Goal: Task Accomplishment & Management: Complete application form

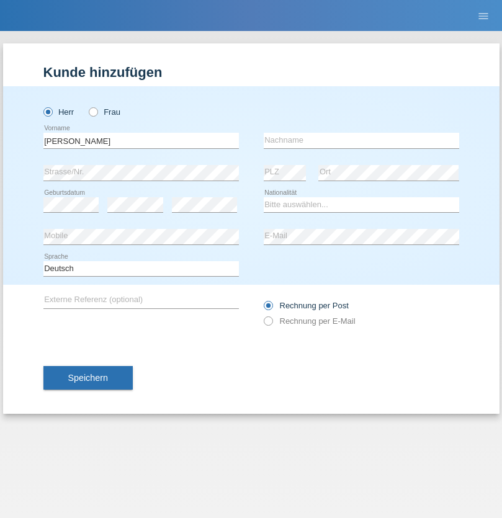
type input "[PERSON_NAME]"
click at [361, 140] on input "text" at bounding box center [361, 141] width 195 height 16
type input "Florin"
select select "RO"
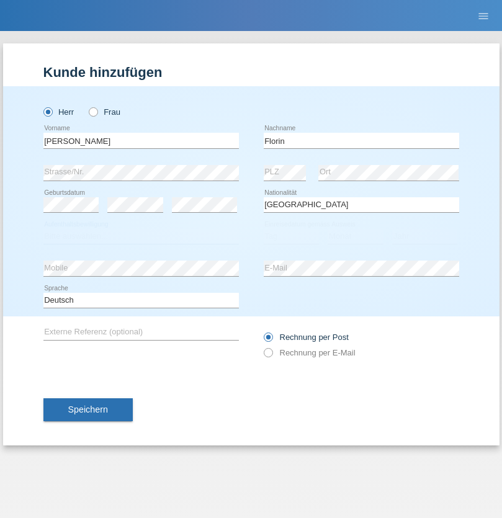
select select "C"
select select "29"
select select "02"
select select "2021"
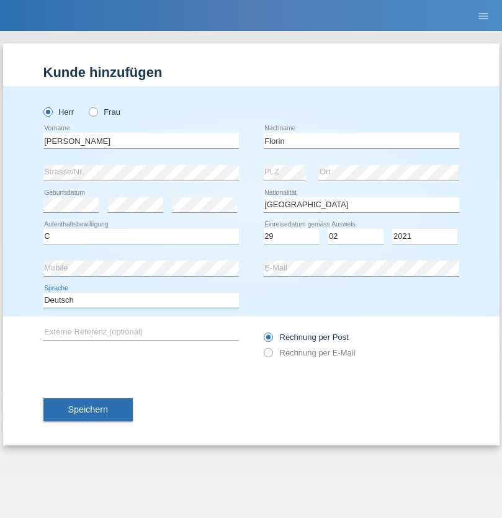
select select "en"
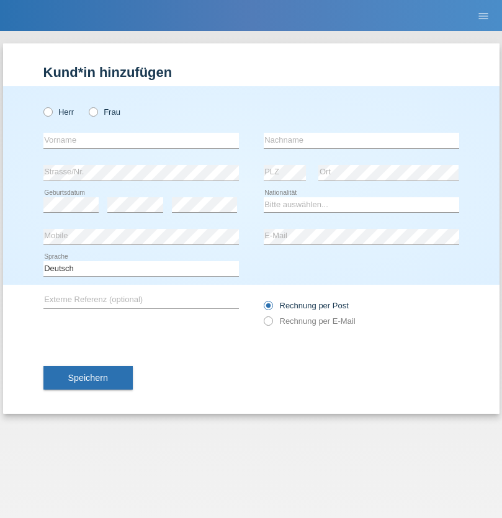
radio input "true"
click at [141, 140] on input "text" at bounding box center [140, 141] width 195 height 16
type input "Ruth"
click at [361, 140] on input "text" at bounding box center [361, 141] width 195 height 16
type input "Krebs"
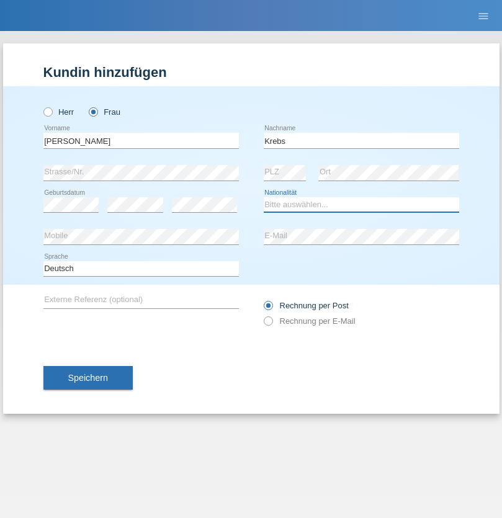
select select "CH"
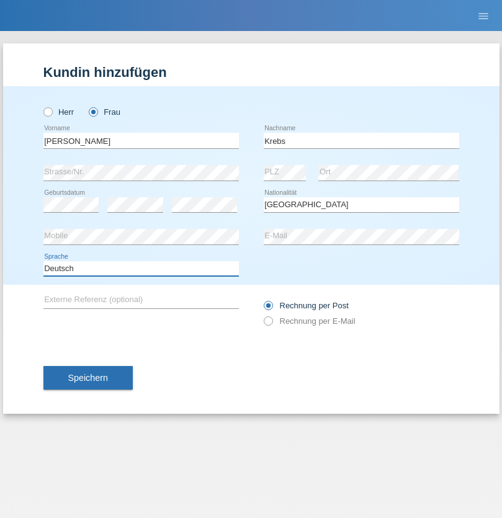
select select "en"
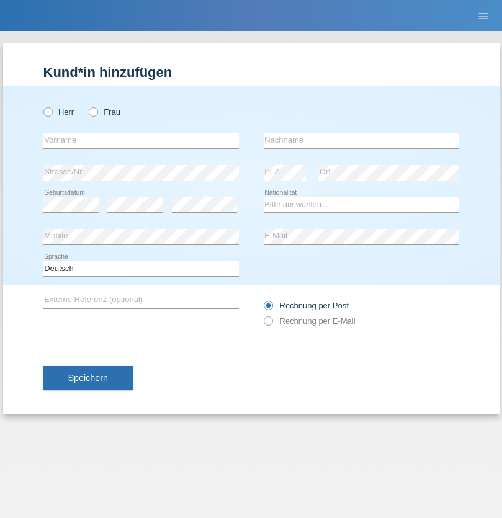
radio input "true"
click at [141, 140] on input "text" at bounding box center [140, 141] width 195 height 16
type input "Qovanaj"
click at [361, 140] on input "text" at bounding box center [361, 141] width 195 height 16
type input "Shaban"
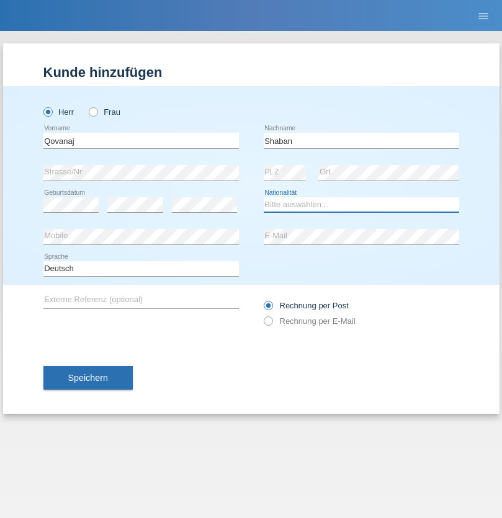
select select "CH"
radio input "true"
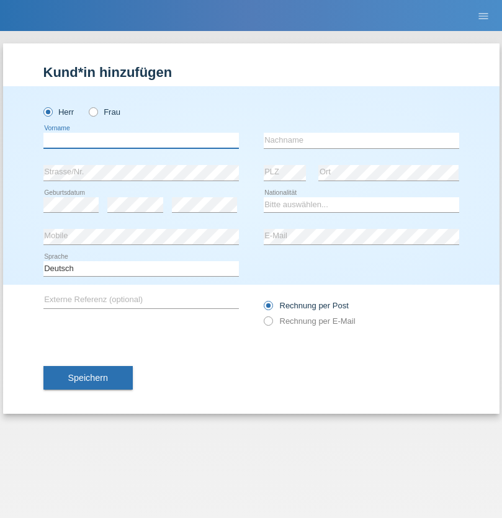
click at [141, 140] on input "text" at bounding box center [140, 141] width 195 height 16
type input "Albin"
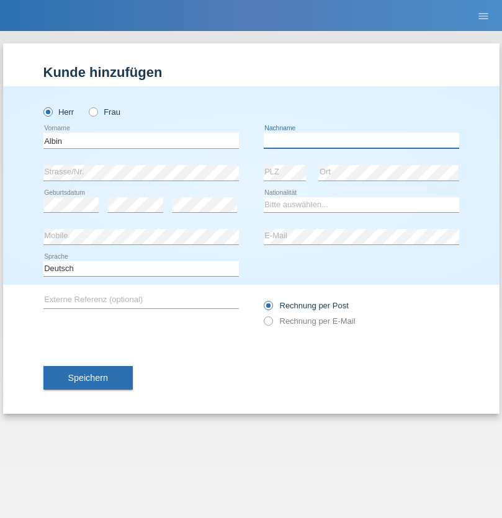
click at [361, 140] on input "text" at bounding box center [361, 141] width 195 height 16
type input "Berisha"
select select "CH"
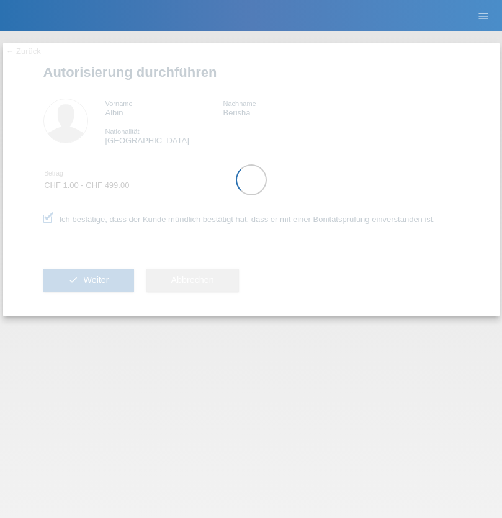
select select "1"
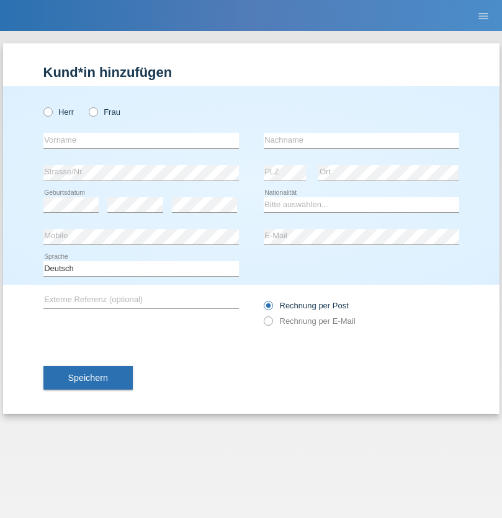
radio input "true"
click at [141, 140] on input "text" at bounding box center [140, 141] width 195 height 16
type input "Riana"
click at [361, 140] on input "text" at bounding box center [361, 141] width 195 height 16
type input "Bektesi"
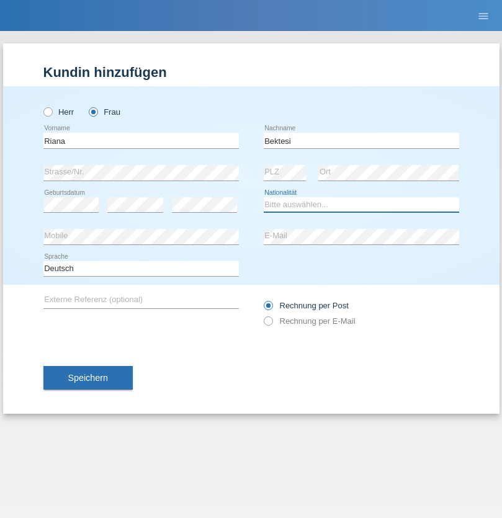
select select "CH"
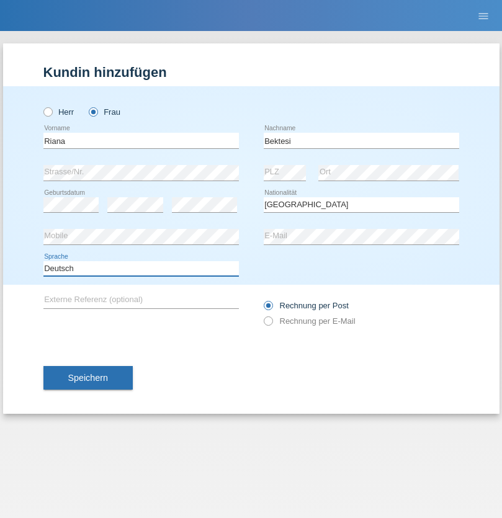
select select "en"
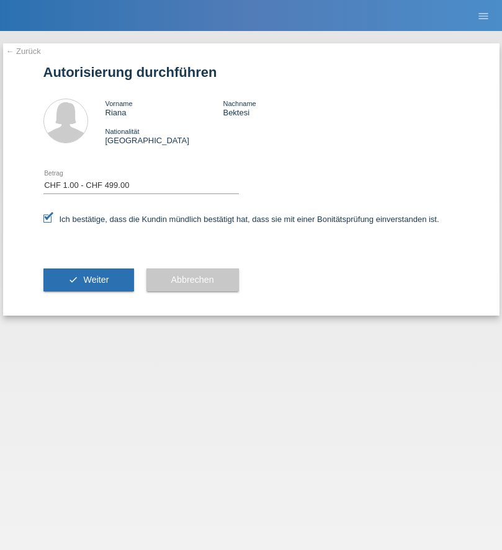
select select "1"
click at [88, 280] on span "Weiter" at bounding box center [95, 280] width 25 height 10
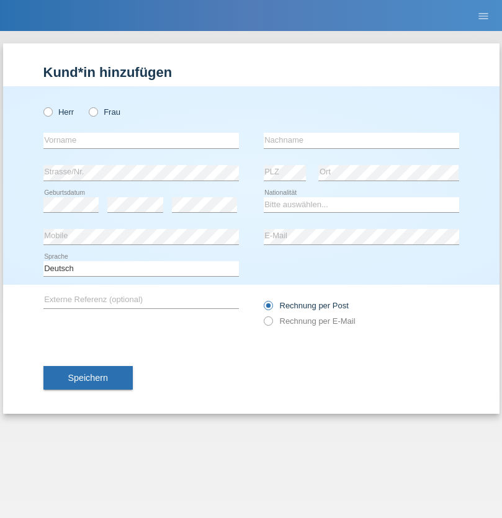
radio input "true"
click at [141, 140] on input "text" at bounding box center [140, 141] width 195 height 16
type input "erioni"
click at [361, 140] on input "text" at bounding box center [361, 141] width 195 height 16
type input "Bektesi"
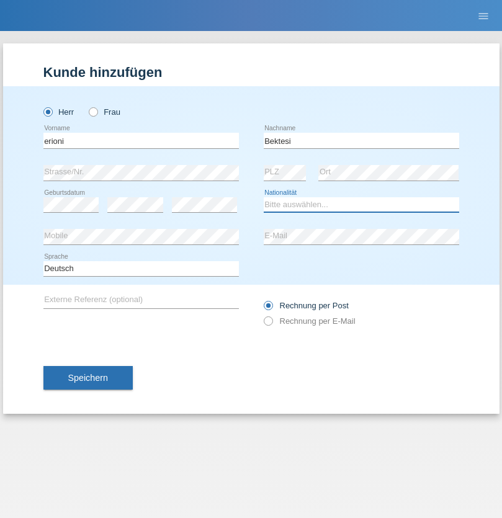
select select "CH"
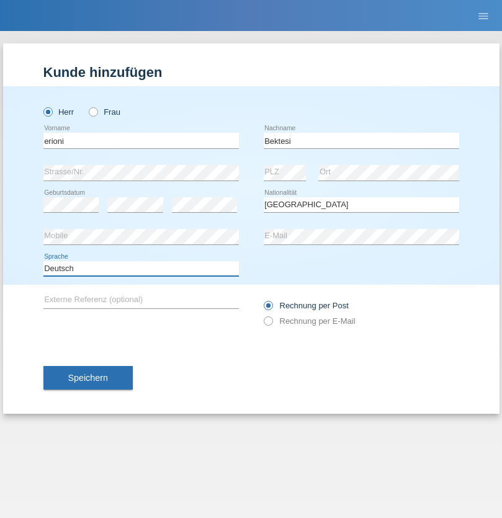
select select "en"
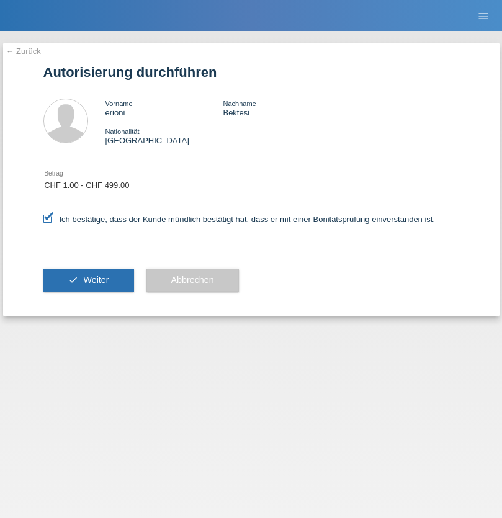
select select "1"
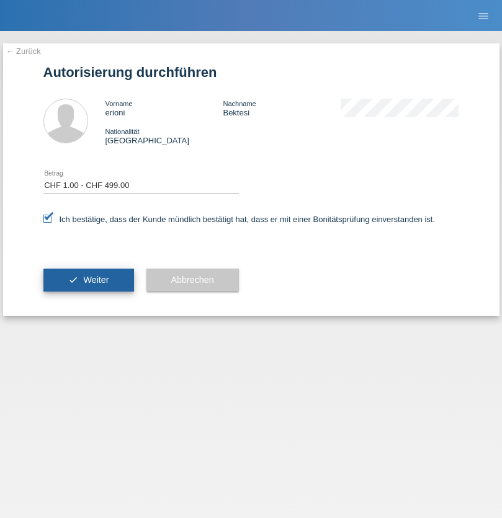
click at [88, 280] on span "Weiter" at bounding box center [95, 280] width 25 height 10
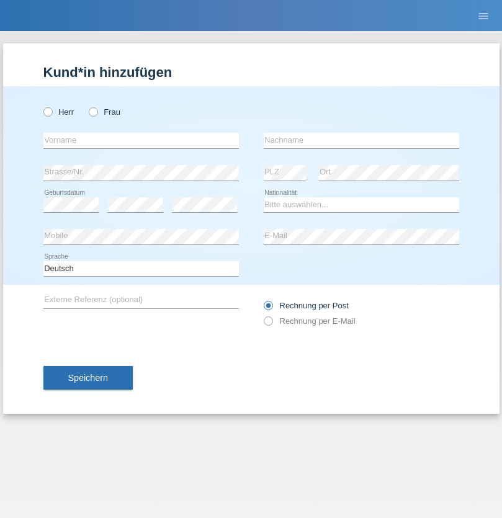
radio input "true"
click at [141, 140] on input "text" at bounding box center [140, 141] width 195 height 16
type input "[PERSON_NAME]"
click at [361, 140] on input "text" at bounding box center [361, 141] width 195 height 16
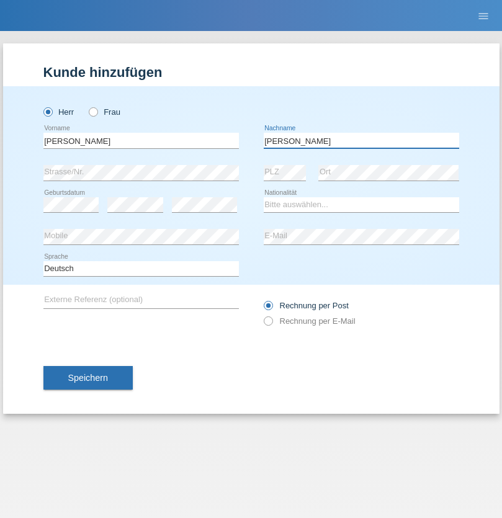
type input "[PERSON_NAME]"
select select "DE"
select select "C"
select select "01"
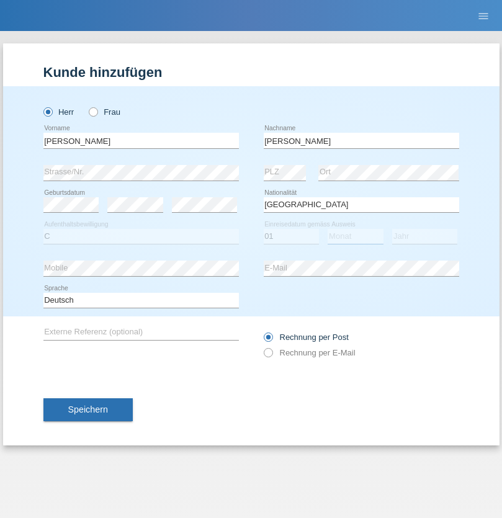
select select "08"
select select "2021"
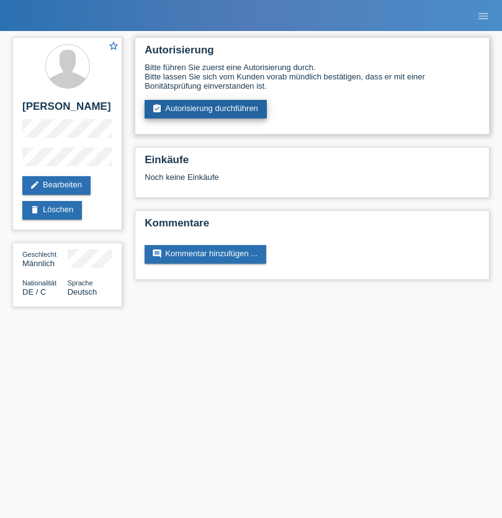
click at [206, 109] on link "assignment_turned_in Autorisierung durchführen" at bounding box center [206, 109] width 122 height 19
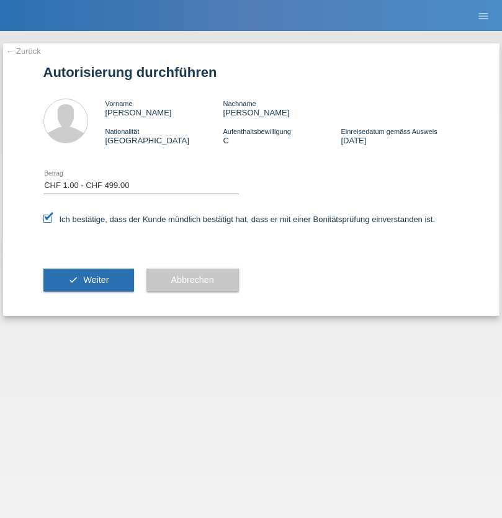
select select "1"
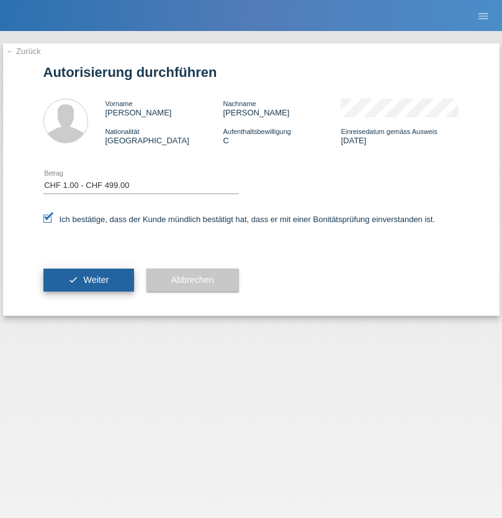
click at [88, 280] on span "Weiter" at bounding box center [95, 280] width 25 height 10
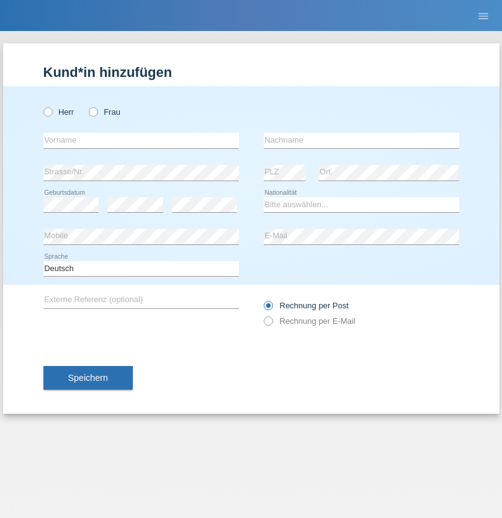
radio input "true"
click at [141, 140] on input "text" at bounding box center [140, 141] width 195 height 16
type input "jan"
click at [361, 140] on input "text" at bounding box center [361, 141] width 195 height 16
type input "[PERSON_NAME]"
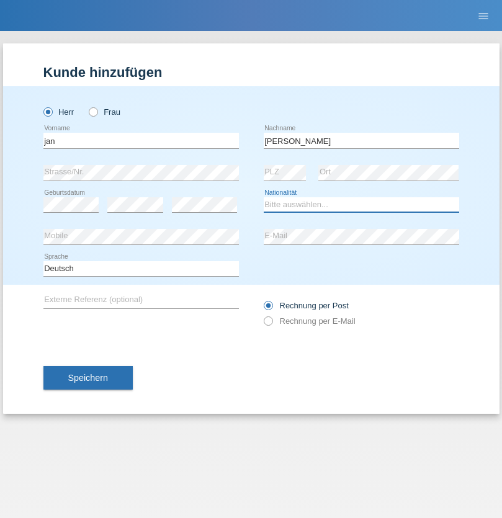
select select "CH"
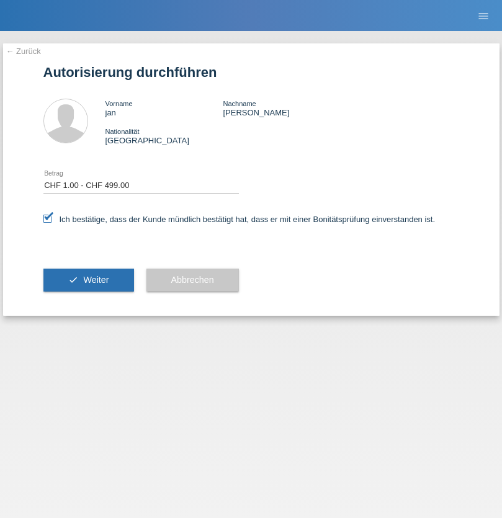
select select "1"
click at [88, 280] on span "Weiter" at bounding box center [95, 280] width 25 height 10
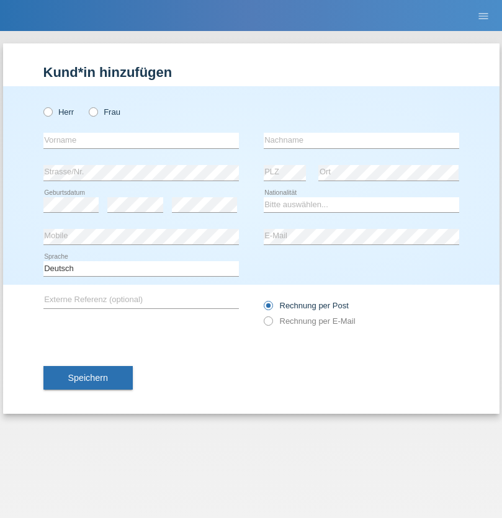
radio input "true"
click at [141, 140] on input "text" at bounding box center [140, 141] width 195 height 16
type input "luka"
click at [361, 140] on input "text" at bounding box center [361, 141] width 195 height 16
type input "kocic"
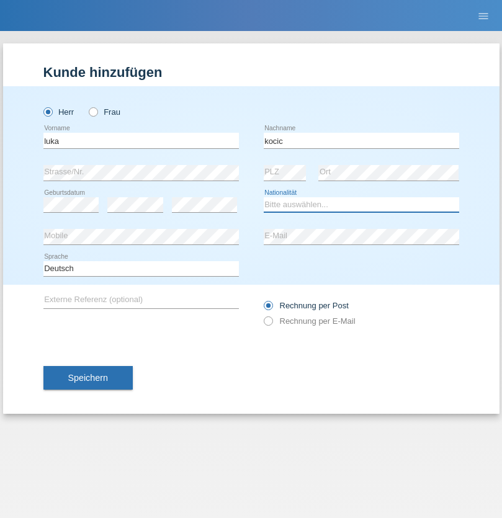
select select "RS"
select select "C"
select select "21"
select select "04"
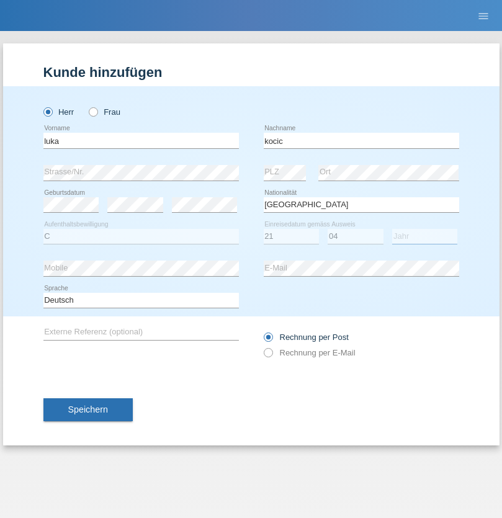
select select "1999"
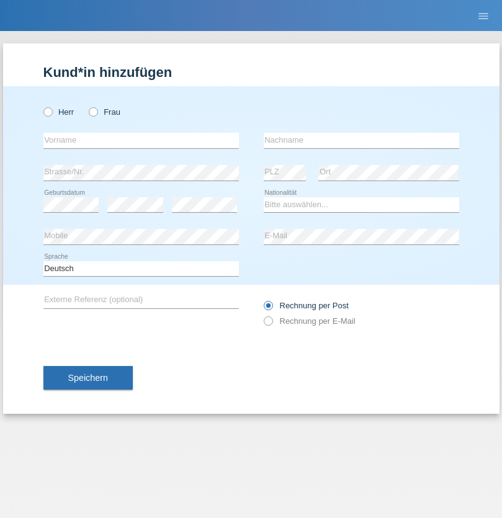
radio input "true"
click at [141, 140] on input "text" at bounding box center [140, 141] width 195 height 16
type input "Marian"
click at [361, 140] on input "text" at bounding box center [361, 141] width 195 height 16
type input "Matusa"
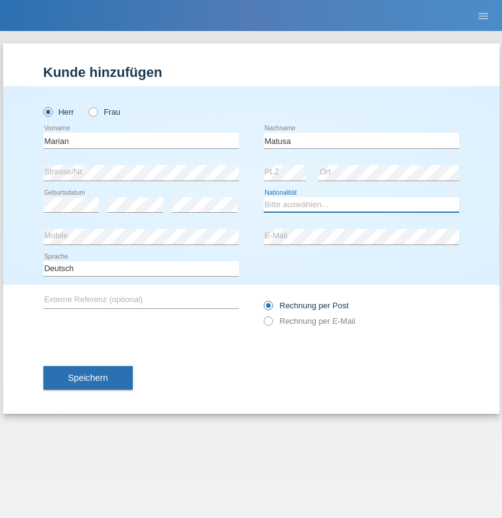
select select "RO"
select select "C"
select select "01"
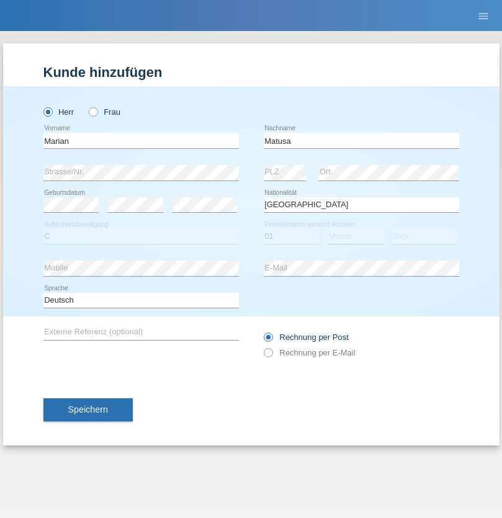
select select "06"
select select "2016"
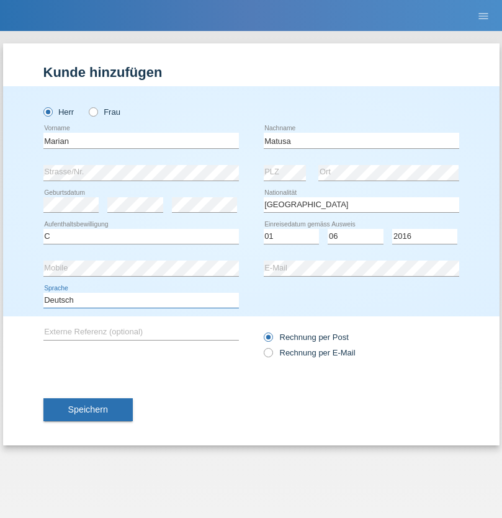
select select "en"
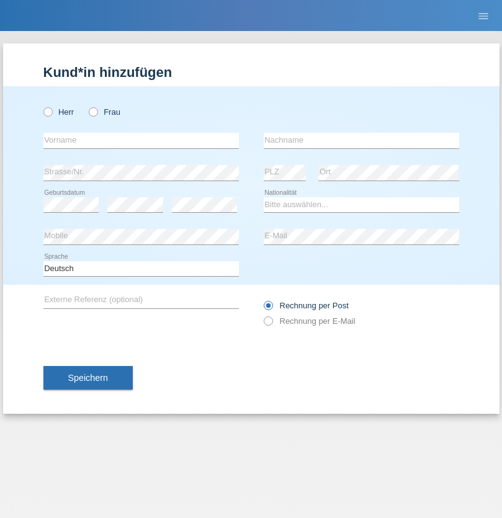
radio input "true"
click at [141, 140] on input "text" at bounding box center [140, 141] width 195 height 16
type input "[PERSON_NAME]"
click at [361, 140] on input "text" at bounding box center [361, 141] width 195 height 16
type input "Weinlein"
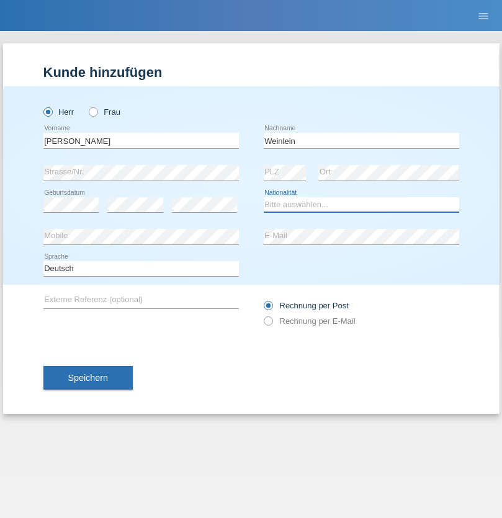
select select "CH"
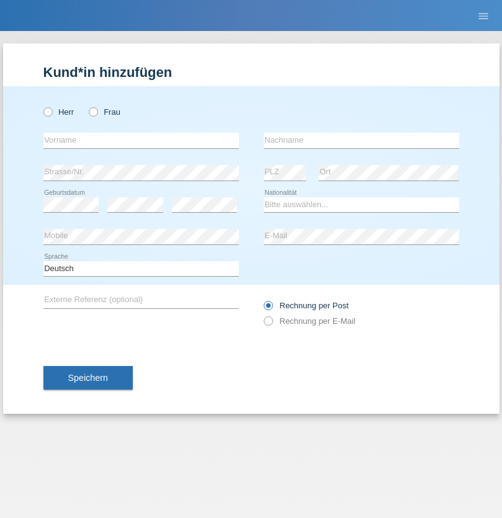
radio input "true"
click at [141, 140] on input "text" at bounding box center [140, 141] width 195 height 16
type input "Jashari lmeri"
click at [361, 140] on input "text" at bounding box center [361, 141] width 195 height 16
type input "Rabije"
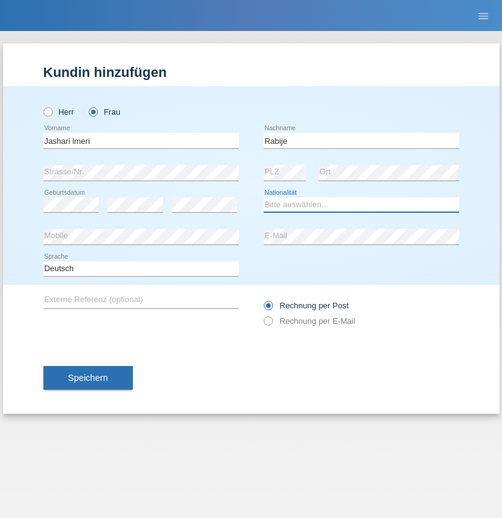
select select "CH"
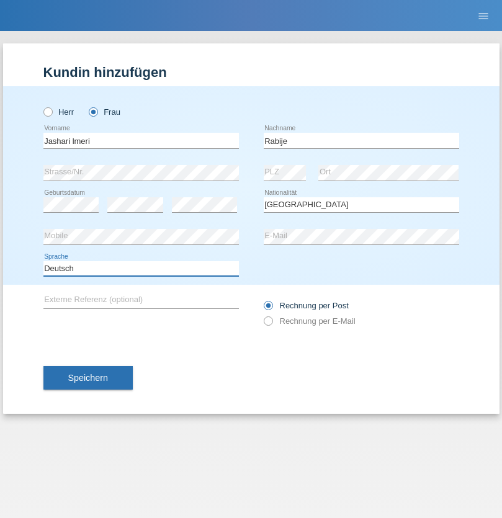
select select "en"
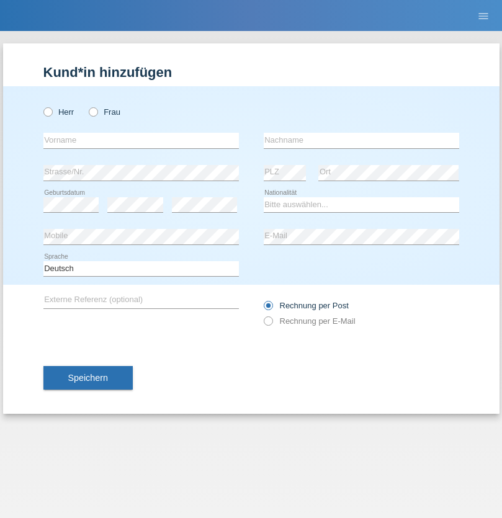
radio input "true"
click at [141, 140] on input "text" at bounding box center [140, 141] width 195 height 16
type input "firat"
click at [361, 140] on input "text" at bounding box center [361, 141] width 195 height 16
type input "kara"
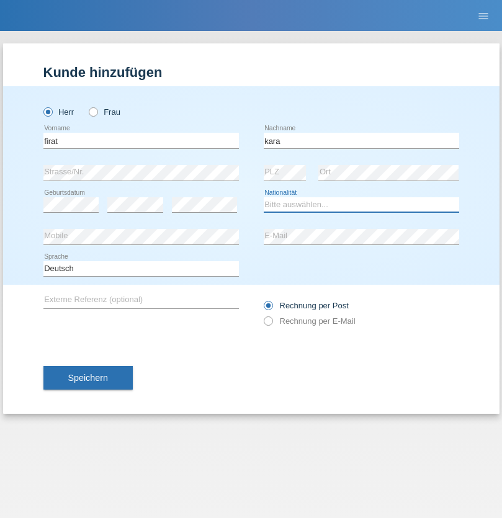
select select "CH"
radio input "true"
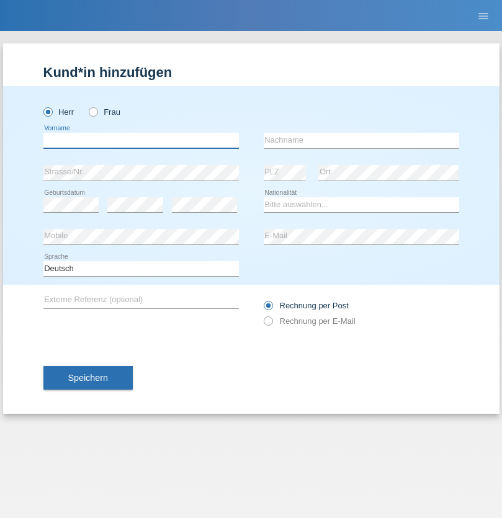
click at [141, 140] on input "text" at bounding box center [140, 141] width 195 height 16
type input "Gigov"
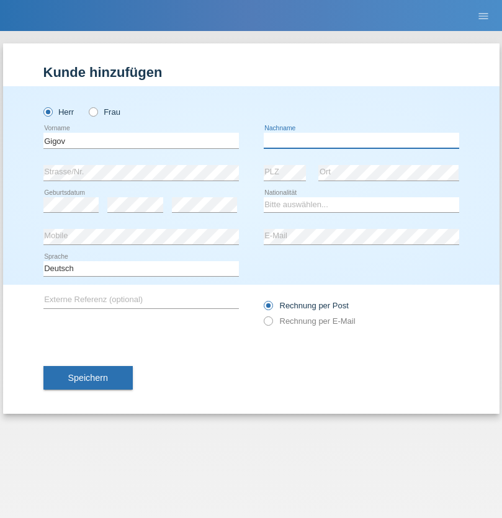
click at [361, 140] on input "text" at bounding box center [361, 141] width 195 height 16
type input "Zhan"
select select "BG"
select select "C"
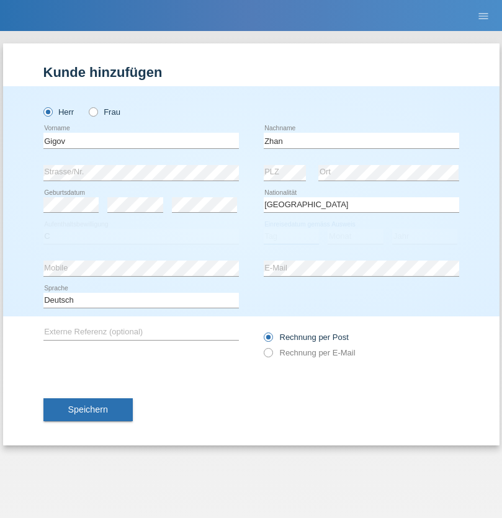
select select "23"
select select "10"
select select "2021"
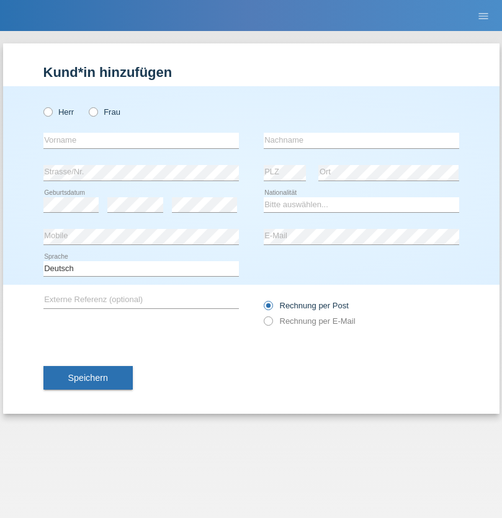
radio input "true"
click at [141, 140] on input "text" at bounding box center [140, 141] width 195 height 16
type input "Amand"
click at [361, 140] on input "text" at bounding box center [361, 141] width 195 height 16
type input "Pires"
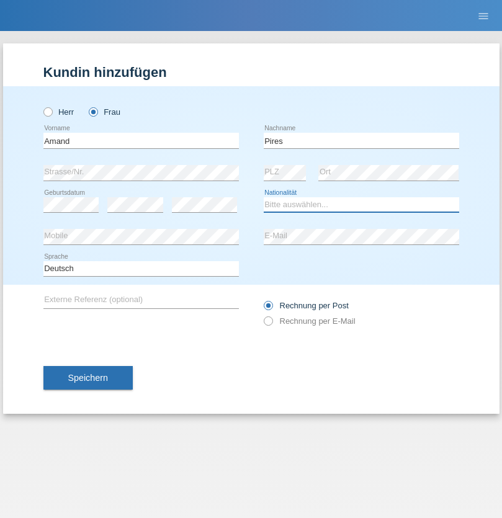
select select "CH"
radio input "true"
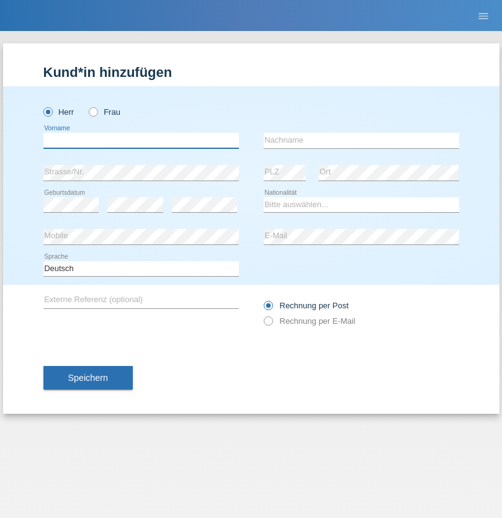
click at [141, 140] on input "text" at bounding box center [140, 141] width 195 height 16
type input "Anwar"
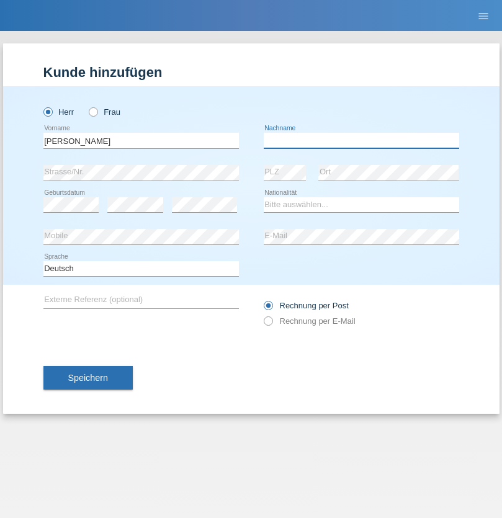
click at [361, 140] on input "text" at bounding box center [361, 141] width 195 height 16
type input "Saidi"
select select "CH"
radio input "true"
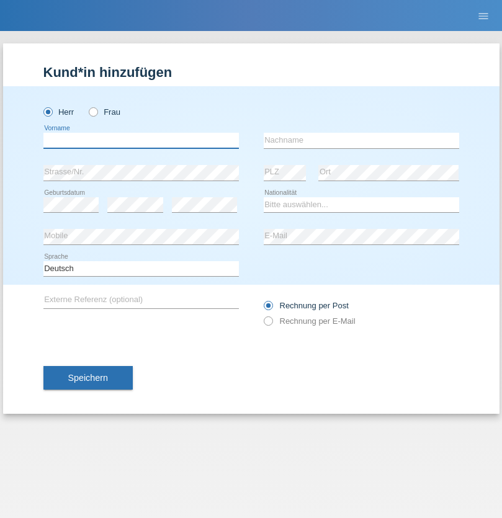
click at [141, 140] on input "text" at bounding box center [140, 141] width 195 height 16
type input "Matusa"
click at [361, 140] on input "text" at bounding box center [361, 141] width 195 height 16
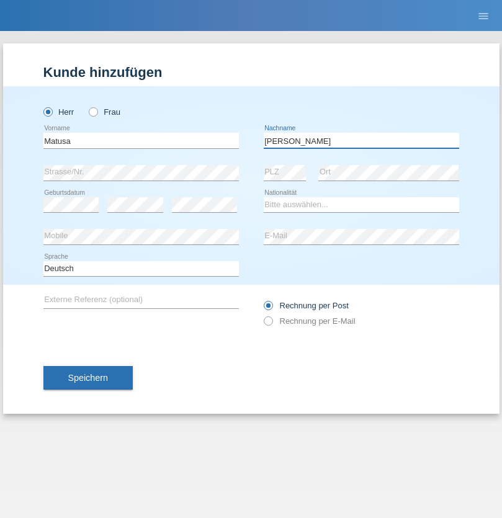
type input "Marian valentin"
select select "OM"
select select "C"
select select "01"
select select "06"
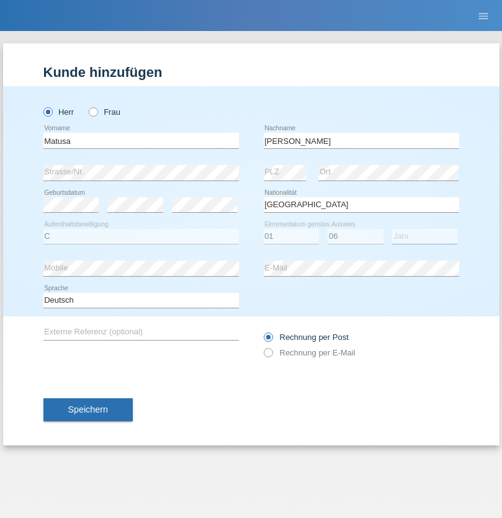
select select "2016"
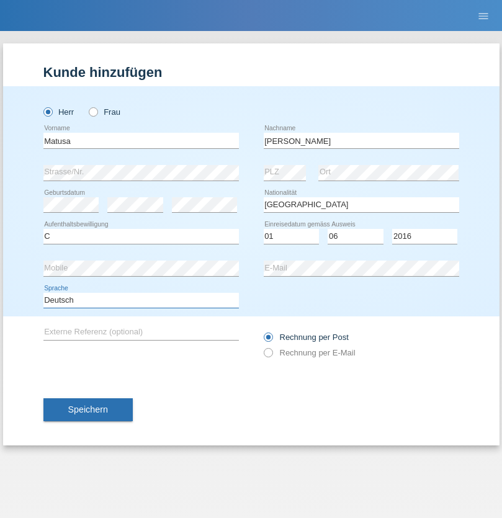
select select "en"
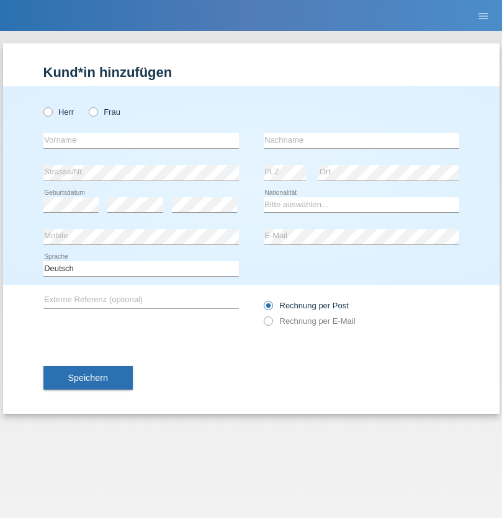
radio input "true"
click at [141, 140] on input "text" at bounding box center [140, 141] width 195 height 16
type input "[PERSON_NAME]"
click at [361, 140] on input "text" at bounding box center [361, 141] width 195 height 16
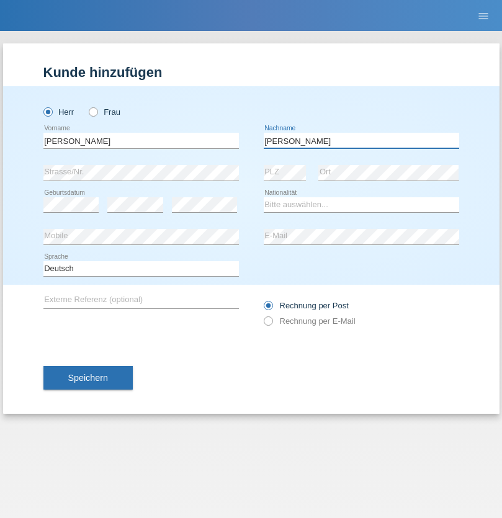
type input "[PERSON_NAME]"
select select "PT"
select select "C"
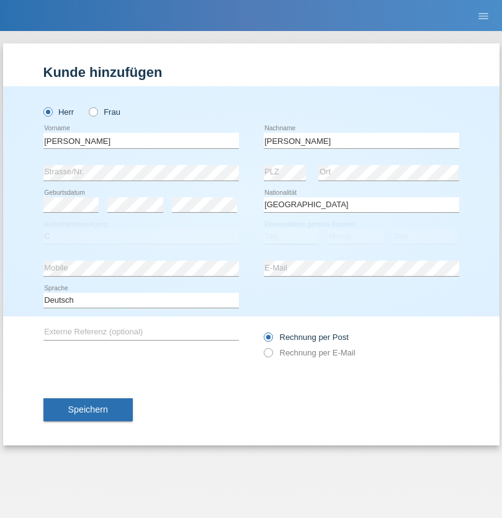
select select "23"
select select "08"
select select "2021"
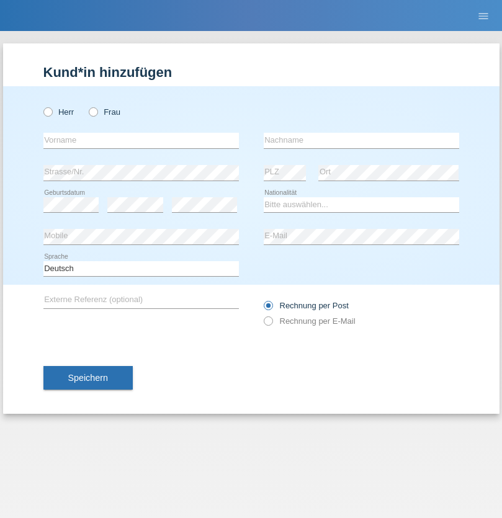
radio input "true"
click at [141, 140] on input "text" at bounding box center [140, 141] width 195 height 16
type input "Luca"
click at [361, 140] on input "text" at bounding box center [361, 141] width 195 height 16
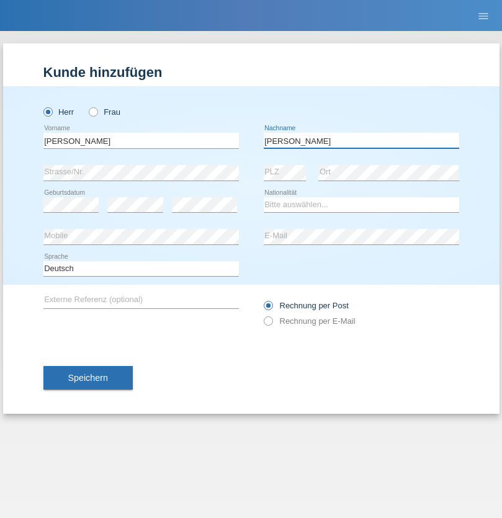
type input "Meier"
select select "CH"
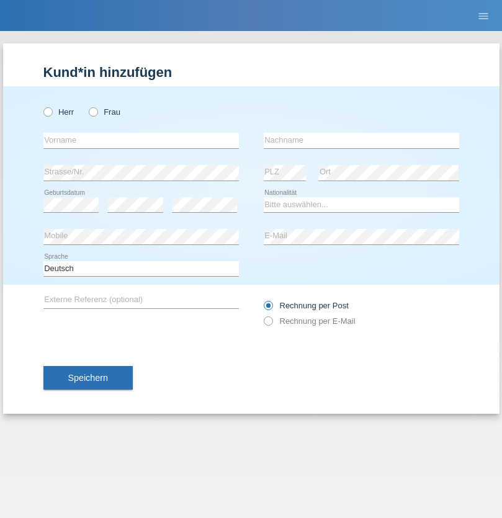
radio input "true"
click at [141, 140] on input "text" at bounding box center [140, 141] width 195 height 16
type input "Szilvia"
click at [361, 140] on input "text" at bounding box center [361, 141] width 195 height 16
type input "Olakh"
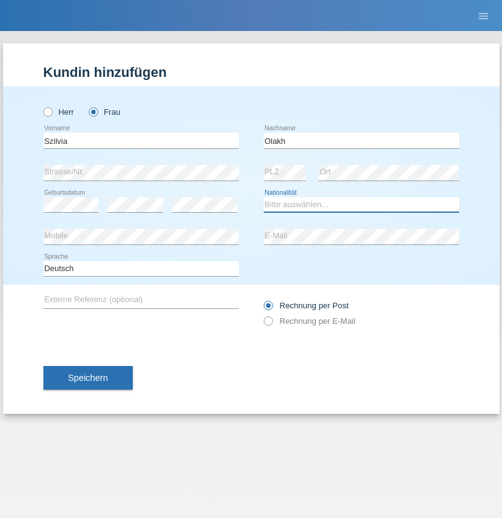
select select "UA"
select select "C"
select select "15"
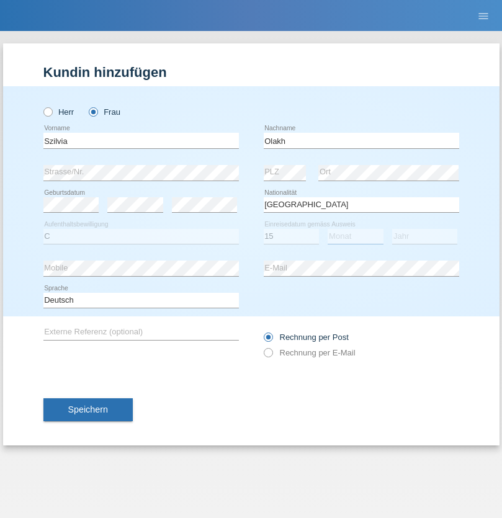
select select "09"
select select "2021"
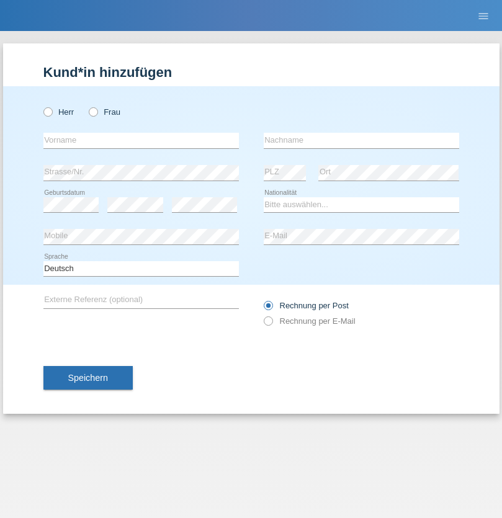
radio input "true"
click at [141, 140] on input "text" at bounding box center [140, 141] width 195 height 16
type input "Asrit"
click at [361, 140] on input "text" at bounding box center [361, 141] width 195 height 16
type input "Kupa"
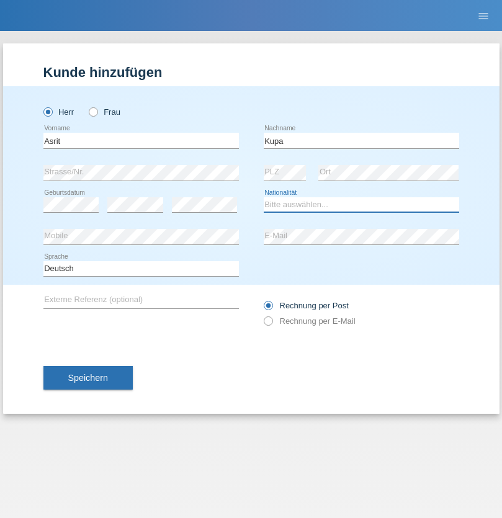
select select "MK"
select select "C"
select select "27"
select select "05"
radio input "true"
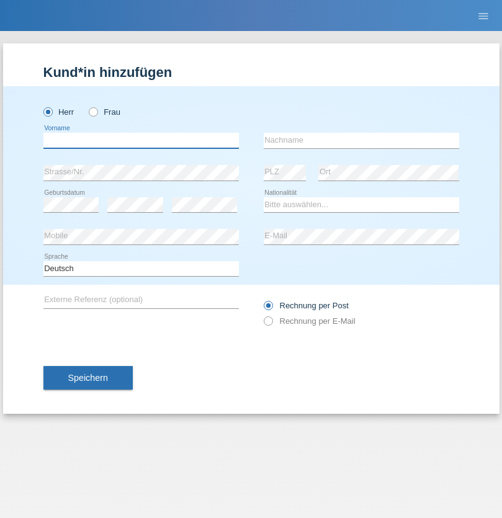
click at [141, 140] on input "text" at bounding box center [140, 141] width 195 height 16
type input "Ibrahim"
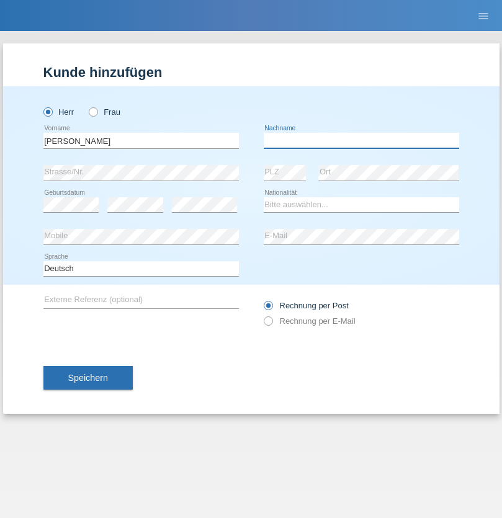
click at [361, 140] on input "text" at bounding box center [361, 141] width 195 height 16
type input "Abbas"
select select "SY"
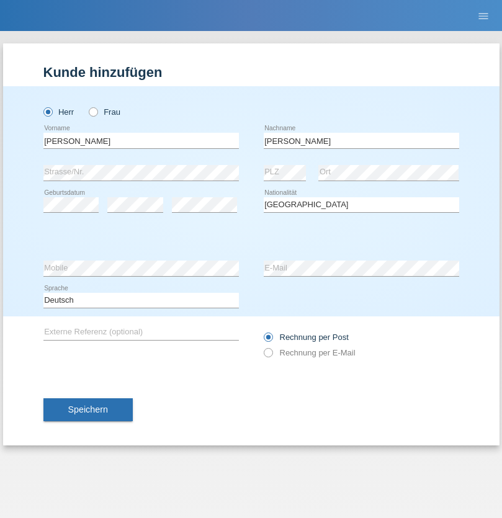
select select "C"
select select "15"
select select "09"
select select "2021"
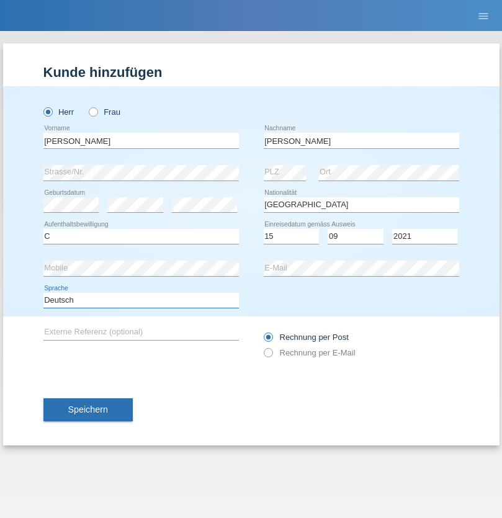
select select "en"
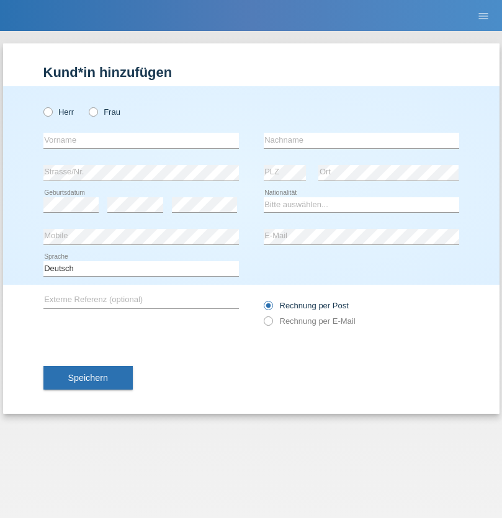
radio input "true"
select select "CH"
radio input "true"
click at [141, 140] on input "text" at bounding box center [140, 141] width 195 height 16
type input "[PERSON_NAME]"
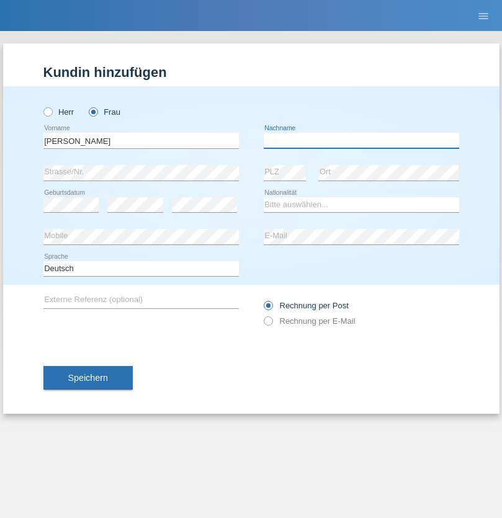
click at [361, 140] on input "text" at bounding box center [361, 141] width 195 height 16
type input "Bacic"
select select "CH"
